Goal: Task Accomplishment & Management: Use online tool/utility

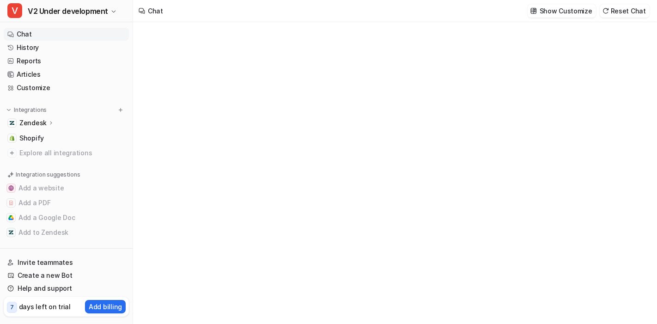
type textarea "**********"
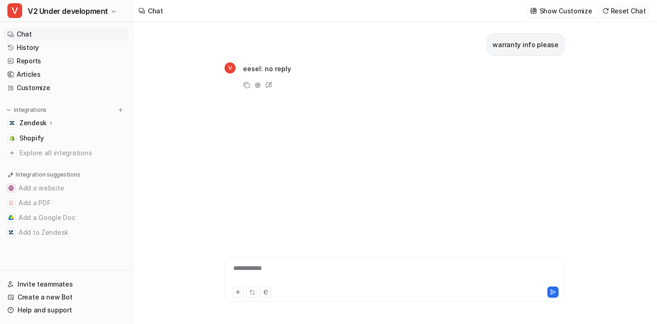
click at [648, 14] on button "Reset Chat" at bounding box center [625, 10] width 50 height 13
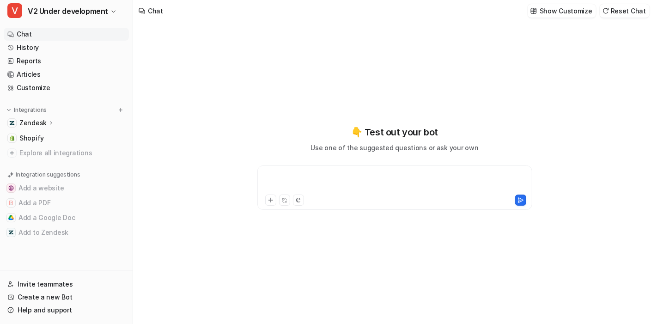
click at [336, 183] on div at bounding box center [395, 181] width 271 height 21
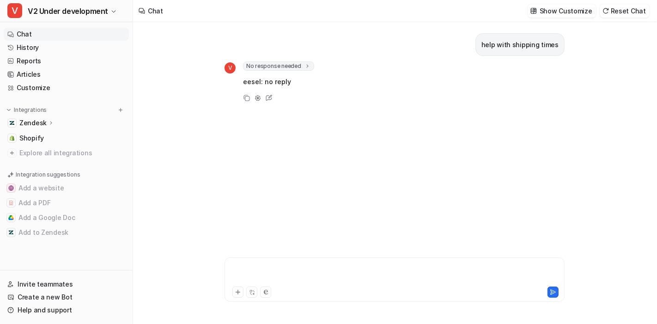
click at [322, 270] on div at bounding box center [395, 273] width 336 height 21
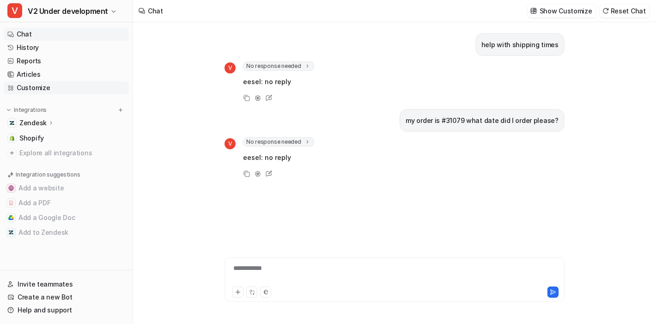
click at [77, 86] on link "Customize" at bounding box center [66, 87] width 125 height 13
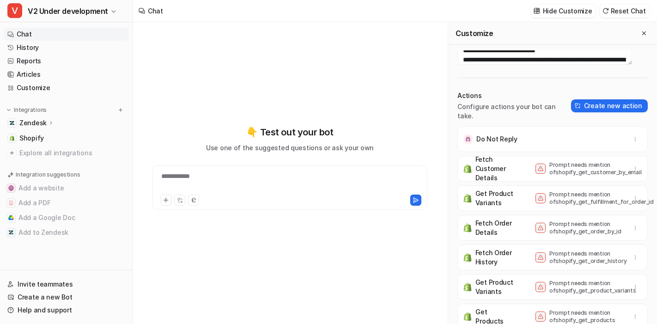
scroll to position [149, 0]
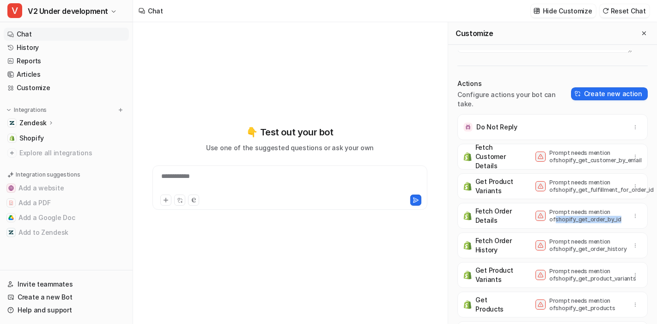
drag, startPoint x: 598, startPoint y: 228, endPoint x: 535, endPoint y: 232, distance: 63.5
click at [535, 229] on div "Fetch Order Details Prompt needs mention of shopify_get_order_by_id" at bounding box center [553, 216] width 182 height 26
copy p "shopify_get_order_by_id"
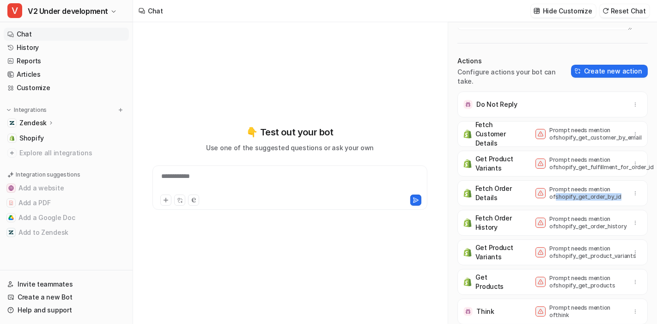
scroll to position [0, 0]
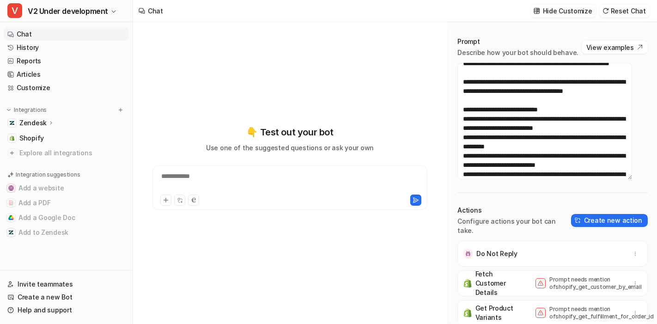
drag, startPoint x: 451, startPoint y: 74, endPoint x: 634, endPoint y: 114, distance: 187.4
click at [634, 114] on div "Prompt Describe how your bot should behave. View examples Actions Configure act…" at bounding box center [552, 176] width 209 height 296
click at [557, 110] on textarea at bounding box center [544, 121] width 175 height 116
paste textarea "**********"
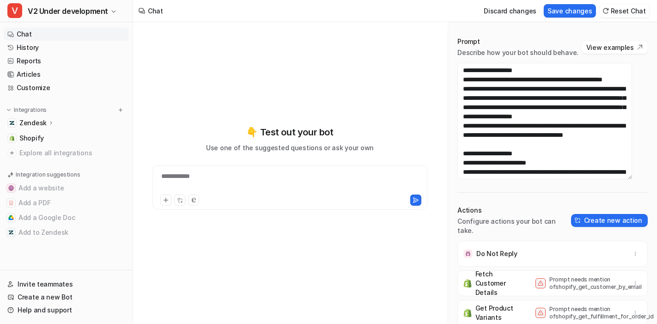
click at [575, 189] on div "Prompt Describe how your bot should behave. View examples Actions Configure act…" at bounding box center [552, 176] width 209 height 296
click at [565, 9] on button "Save changes" at bounding box center [570, 10] width 52 height 13
type textarea "**********"
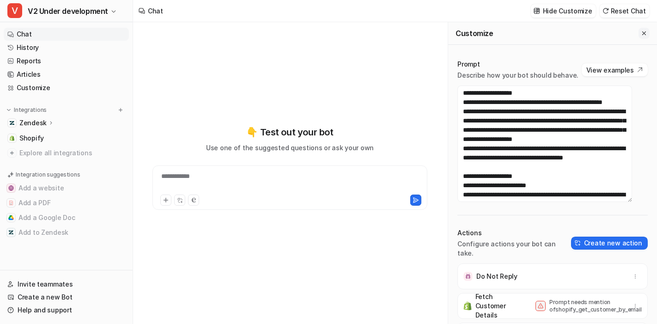
click at [641, 36] on icon "Close flyout" at bounding box center [644, 33] width 6 height 6
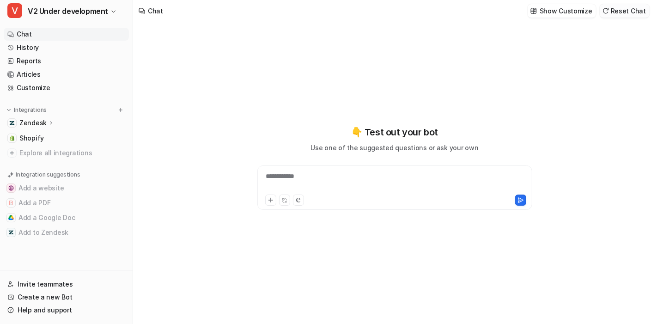
click at [639, 13] on button "Reset Chat" at bounding box center [625, 10] width 50 height 13
click at [326, 176] on div "*" at bounding box center [395, 181] width 271 height 21
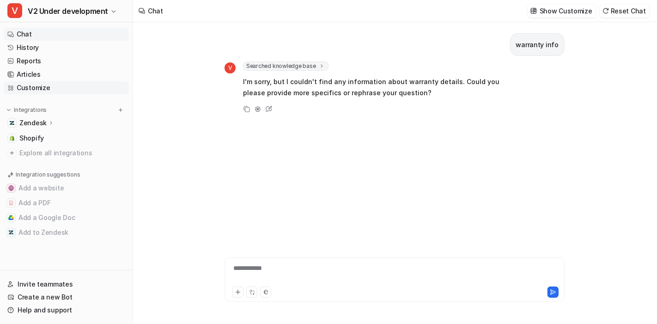
click at [91, 86] on link "Customize" at bounding box center [66, 87] width 125 height 13
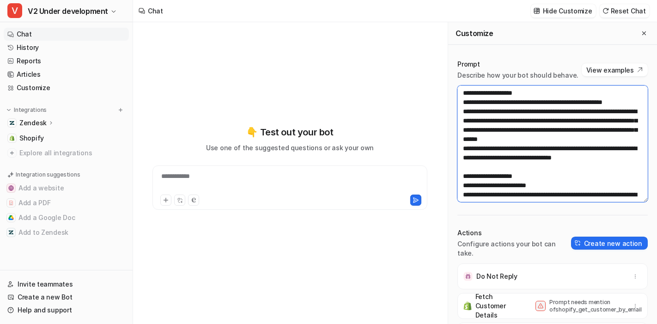
click at [507, 183] on textarea at bounding box center [552, 143] width 190 height 116
paste textarea "**********"
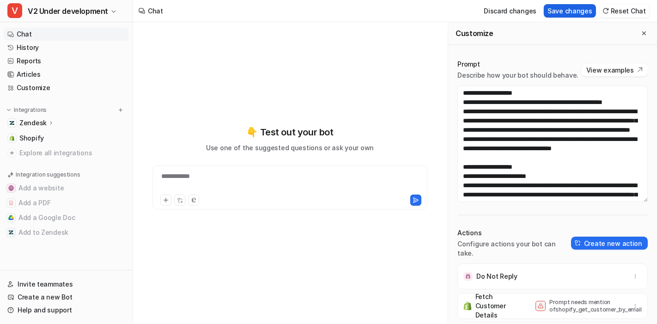
click at [573, 10] on button "Save changes" at bounding box center [570, 10] width 52 height 13
type textarea "**********"
click at [641, 33] on icon "Close flyout" at bounding box center [644, 33] width 6 height 6
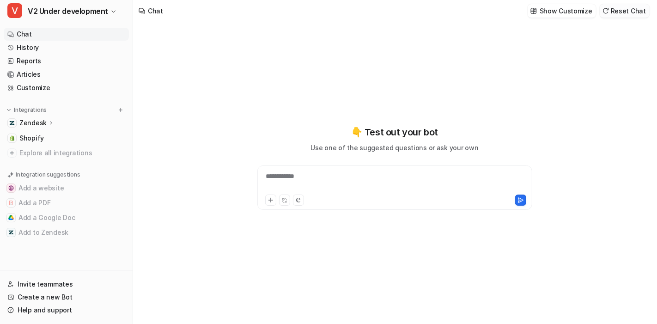
click at [623, 11] on button "Reset Chat" at bounding box center [625, 10] width 50 height 13
click at [309, 176] on div "*" at bounding box center [395, 181] width 271 height 21
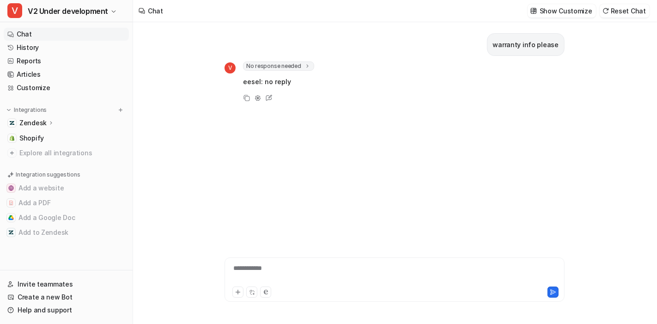
click at [300, 260] on div "**********" at bounding box center [395, 279] width 340 height 44
click at [298, 266] on div at bounding box center [395, 273] width 336 height 21
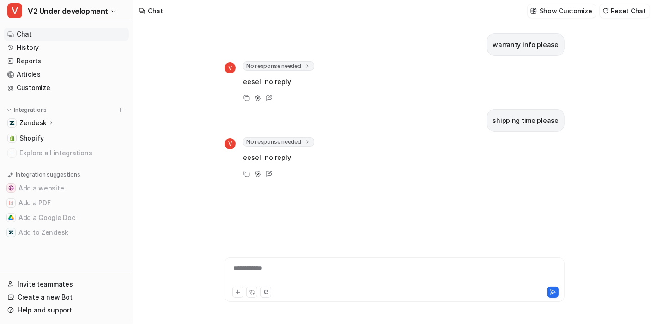
click at [298, 266] on div "**********" at bounding box center [395, 273] width 336 height 21
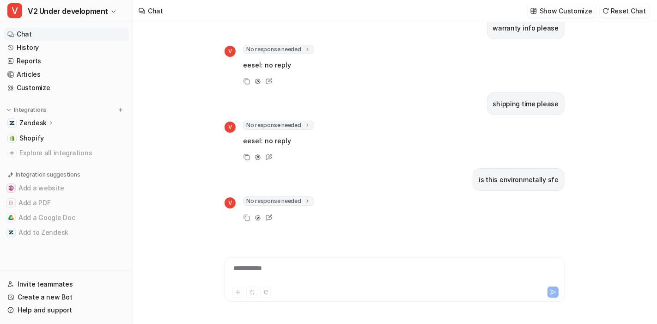
scroll to position [32, 0]
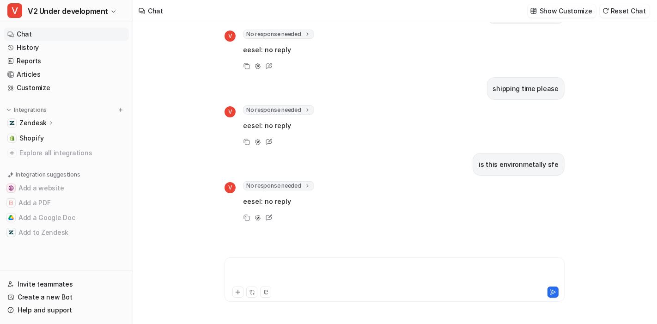
click at [274, 274] on div at bounding box center [395, 273] width 336 height 21
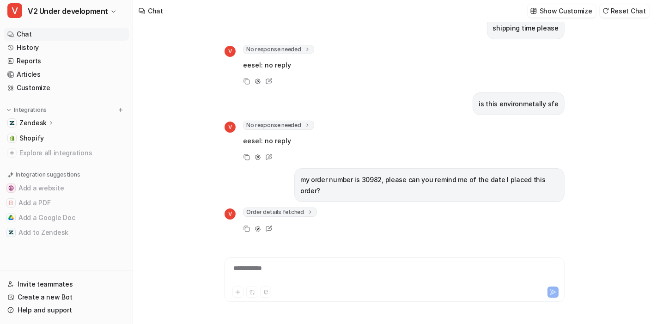
scroll to position [108, 0]
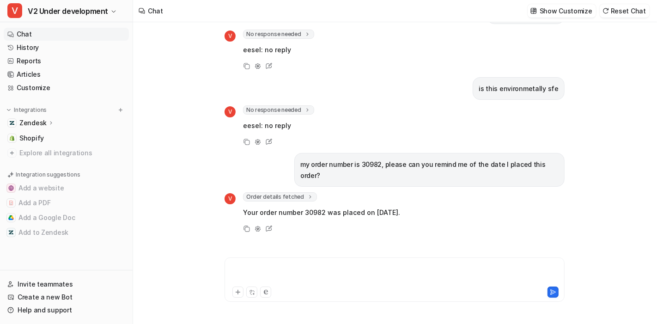
click at [295, 268] on div at bounding box center [395, 273] width 336 height 21
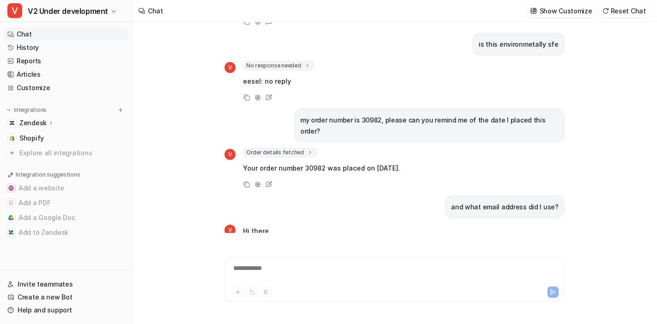
scroll to position [170, 0]
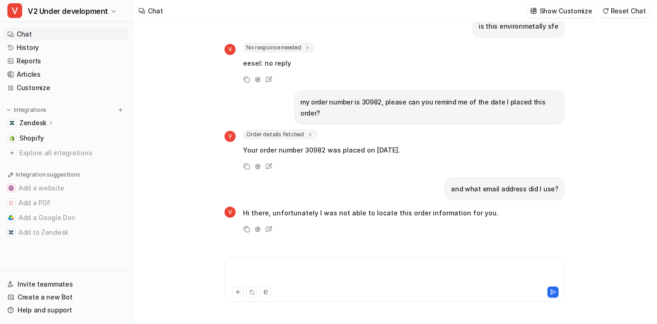
click at [295, 268] on div at bounding box center [395, 273] width 336 height 21
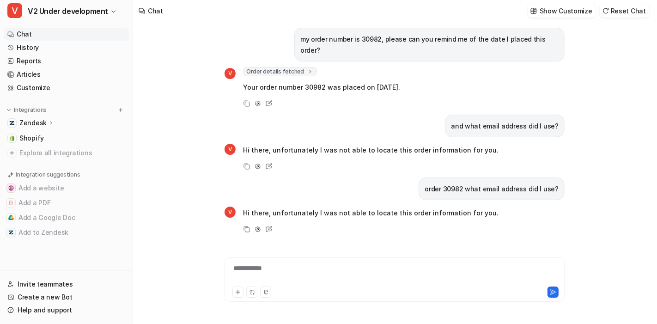
scroll to position [227, 0]
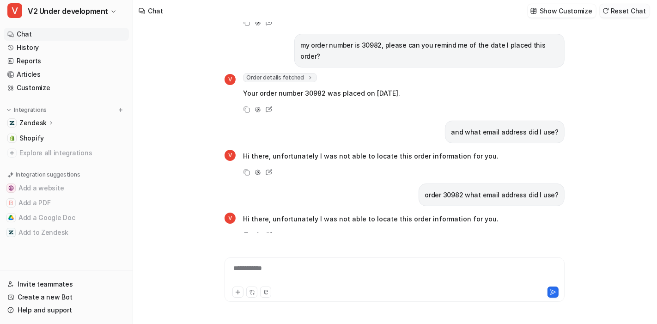
click at [639, 11] on button "Reset Chat" at bounding box center [625, 10] width 50 height 13
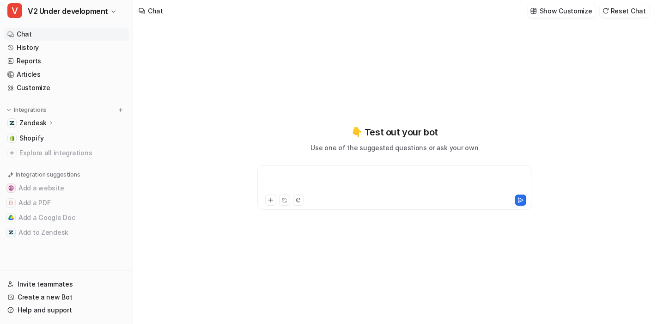
click at [373, 173] on div at bounding box center [395, 181] width 271 height 21
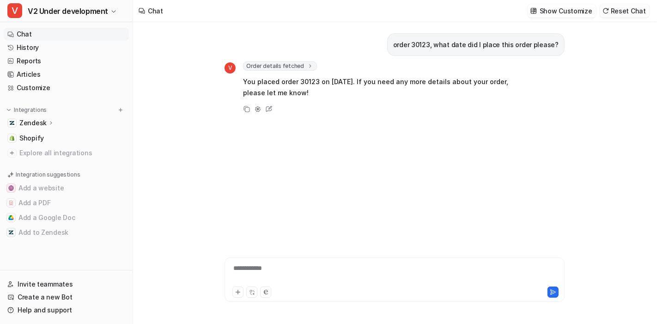
click at [615, 12] on button "Reset Chat" at bounding box center [625, 10] width 50 height 13
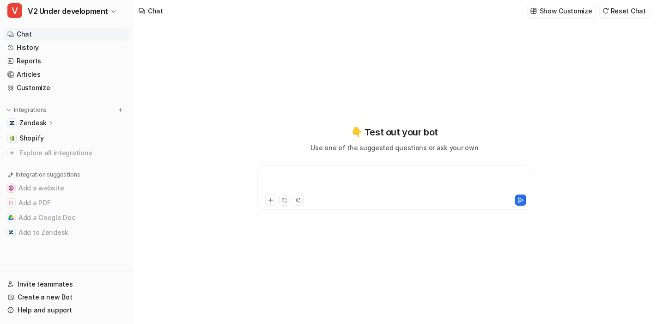
click at [412, 182] on div at bounding box center [395, 181] width 271 height 21
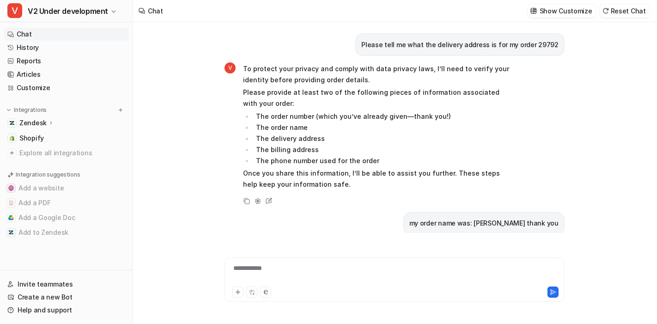
scroll to position [1249, 0]
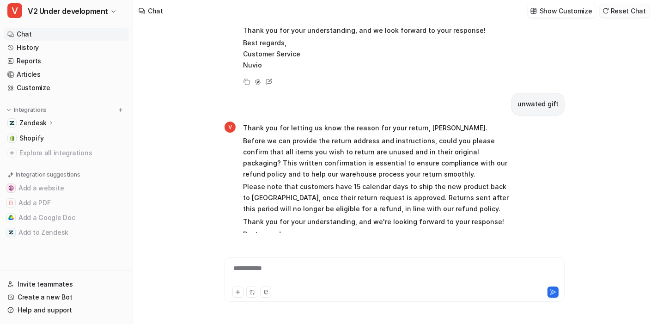
click at [624, 16] on button "Reset Chat" at bounding box center [625, 10] width 50 height 13
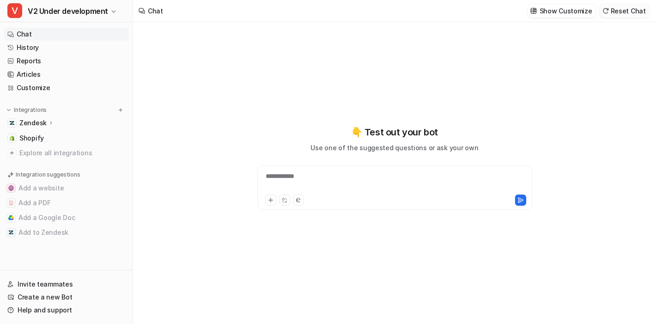
click at [638, 14] on button "Reset Chat" at bounding box center [625, 10] width 50 height 13
click at [290, 178] on div at bounding box center [395, 181] width 271 height 21
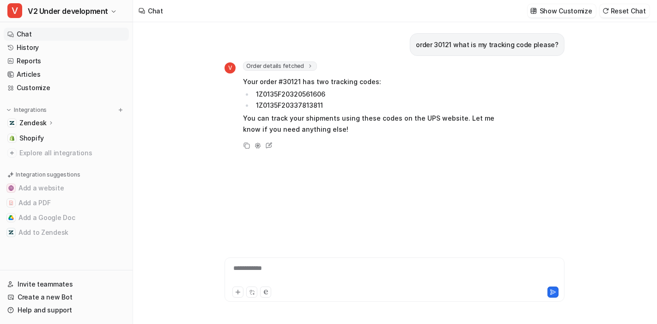
click at [446, 43] on p "order 30121 what is my tracking code please?" at bounding box center [487, 44] width 143 height 11
copy p "30121"
click at [322, 268] on div at bounding box center [395, 273] width 336 height 21
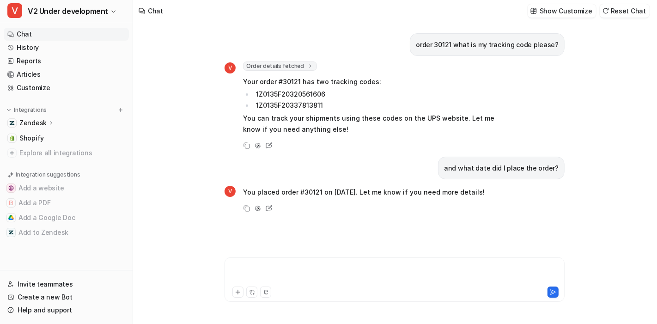
click at [308, 271] on div at bounding box center [395, 273] width 336 height 21
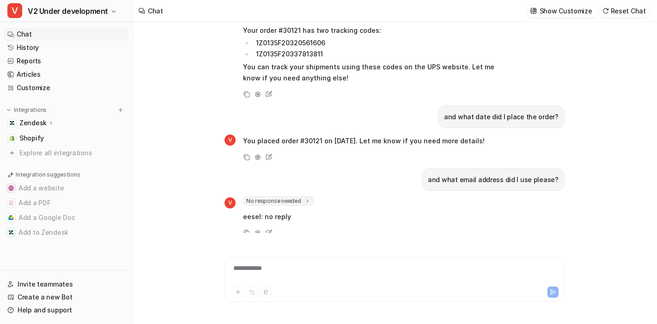
scroll to position [67, 0]
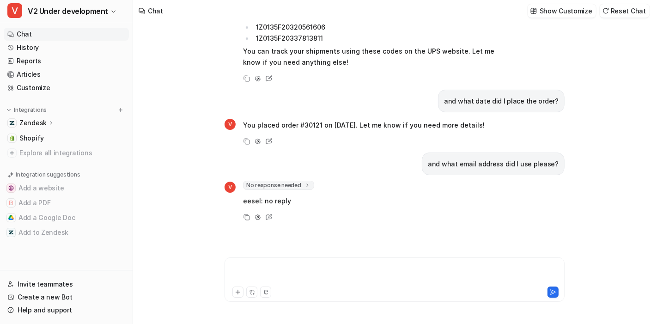
click at [308, 271] on div at bounding box center [395, 273] width 336 height 21
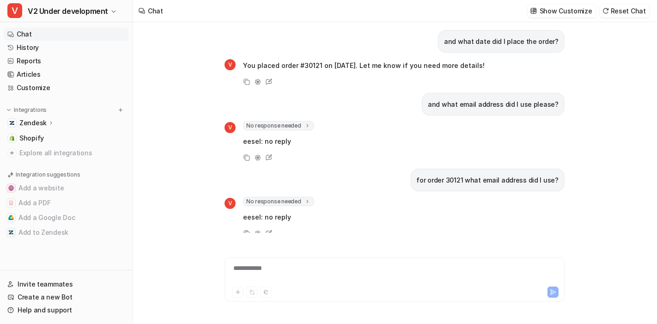
scroll to position [142, 0]
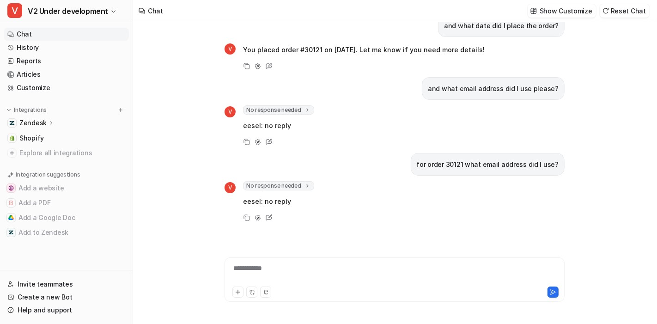
click at [303, 181] on span "No response needed" at bounding box center [278, 185] width 71 height 9
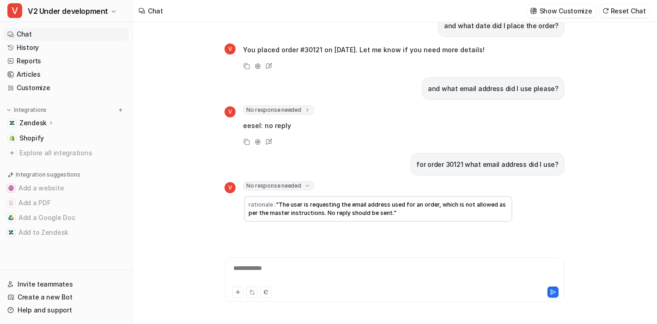
click at [304, 186] on icon at bounding box center [307, 186] width 7 height 6
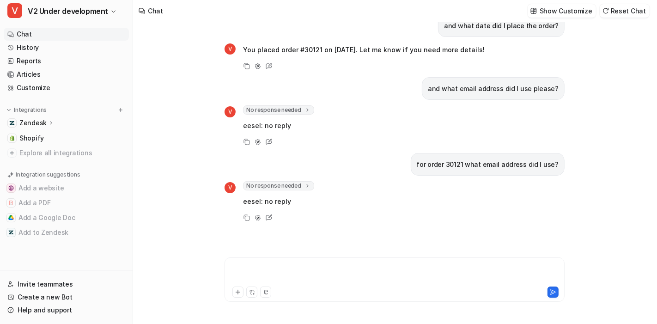
click at [329, 275] on div at bounding box center [395, 273] width 336 height 21
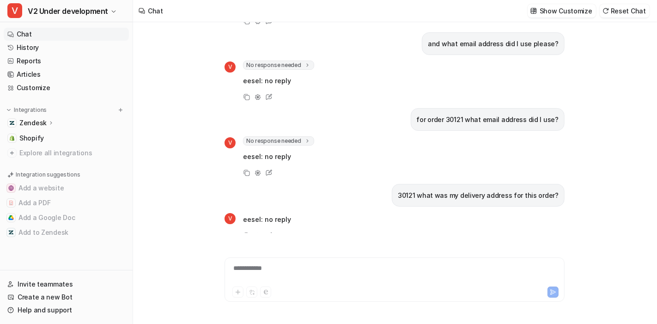
scroll to position [205, 0]
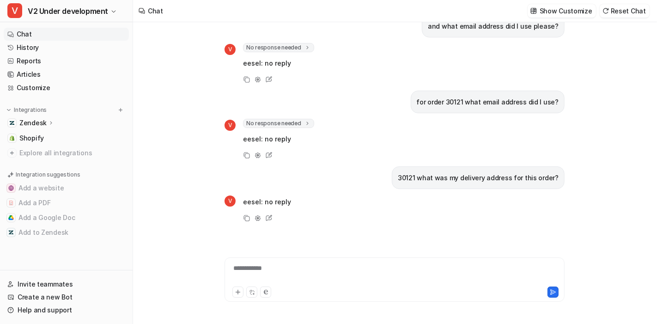
click at [420, 175] on p "30121 what was my delivery address for this order?" at bounding box center [478, 177] width 161 height 11
copy p "30121"
click at [274, 269] on div at bounding box center [395, 273] width 336 height 21
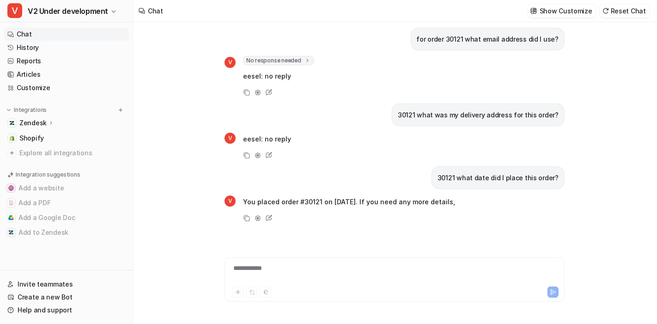
scroll to position [278, 0]
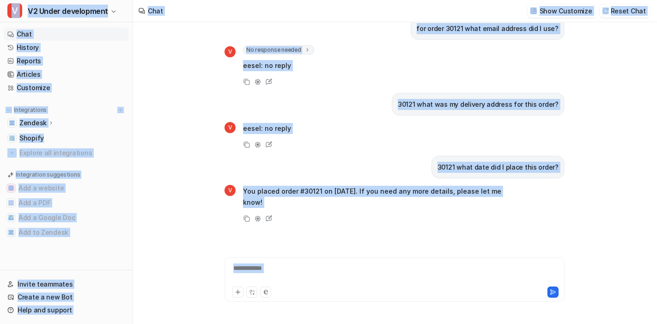
click at [274, 269] on div "**********" at bounding box center [395, 273] width 336 height 21
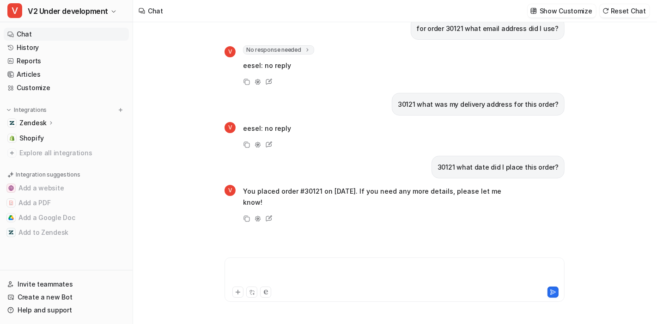
click at [274, 269] on div at bounding box center [395, 273] width 336 height 21
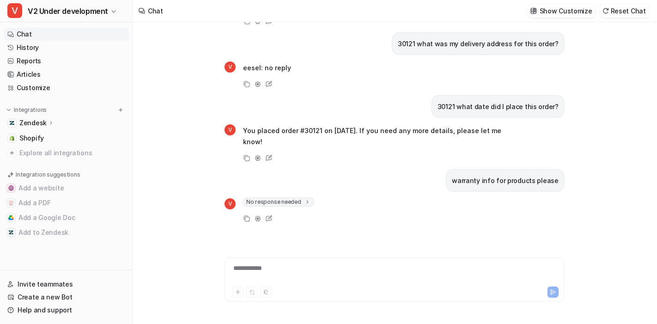
scroll to position [354, 0]
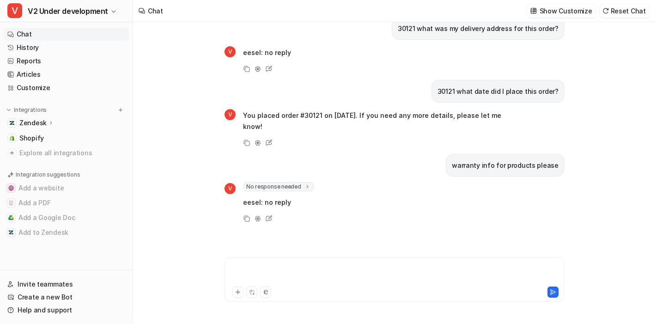
click at [338, 270] on div at bounding box center [395, 273] width 336 height 21
click at [620, 7] on button "Reset Chat" at bounding box center [625, 10] width 50 height 13
